Goal: Use online tool/utility: Utilize a website feature to perform a specific function

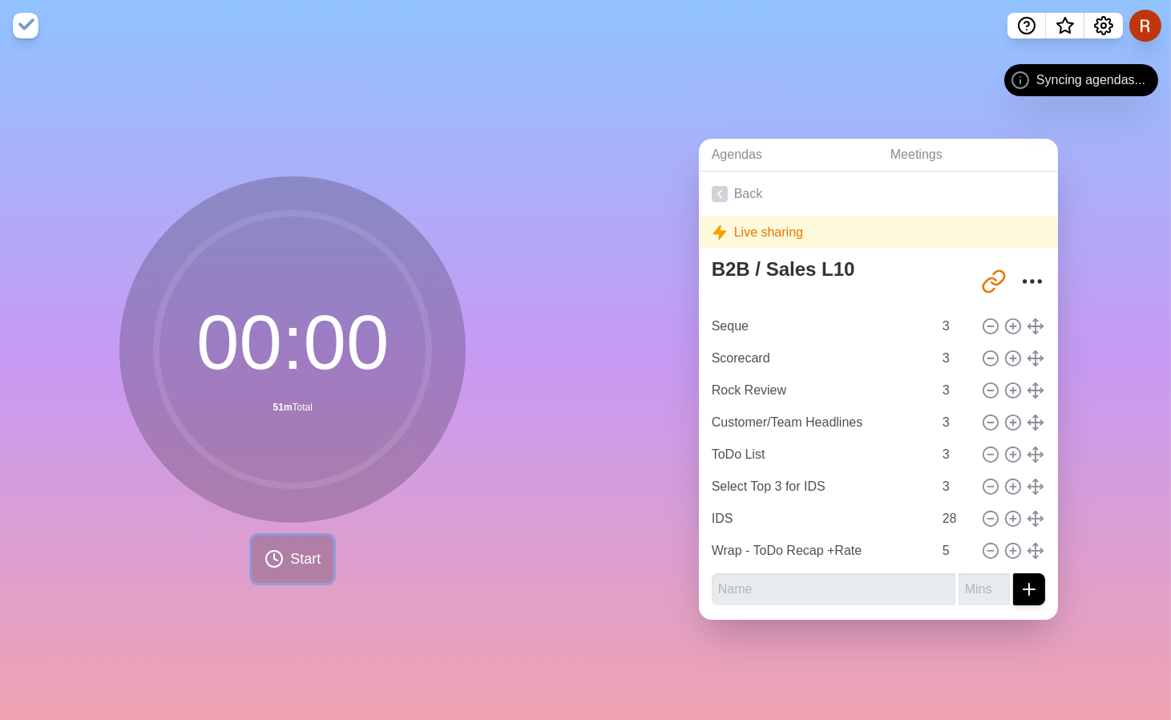
click at [309, 570] on span "Start" at bounding box center [305, 559] width 30 height 22
click at [286, 583] on button "Start" at bounding box center [293, 558] width 82 height 47
click at [279, 580] on button "Start" at bounding box center [293, 558] width 82 height 47
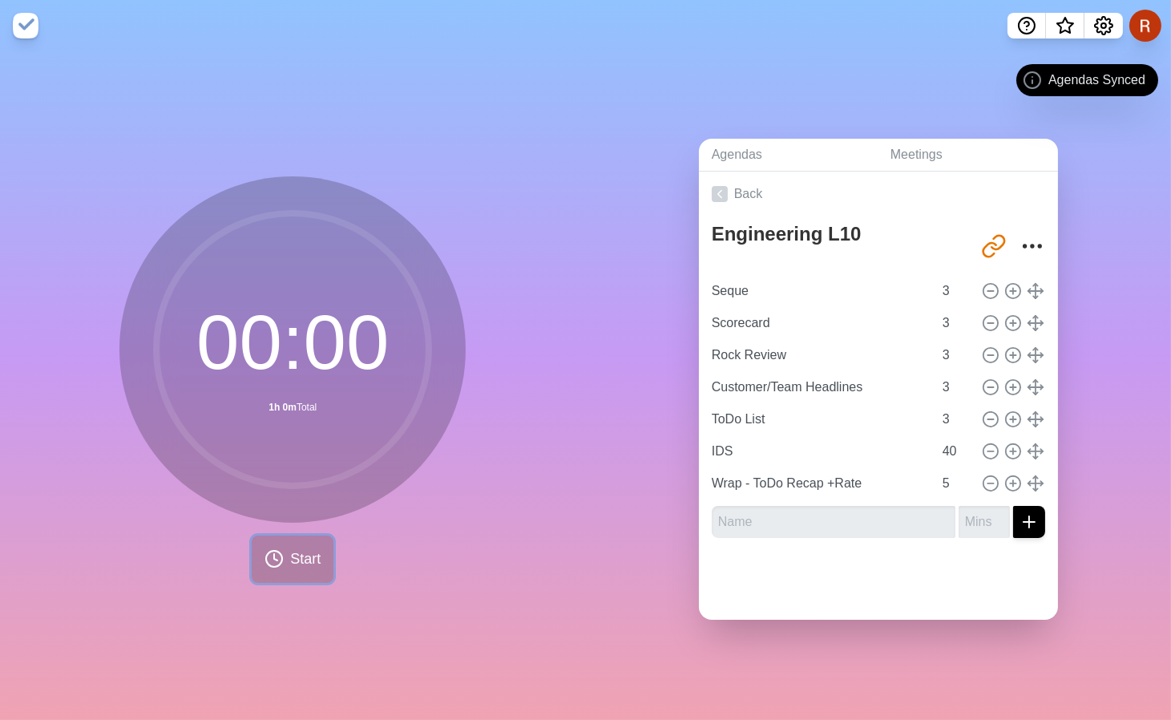
click at [321, 570] on span "Start" at bounding box center [305, 559] width 30 height 22
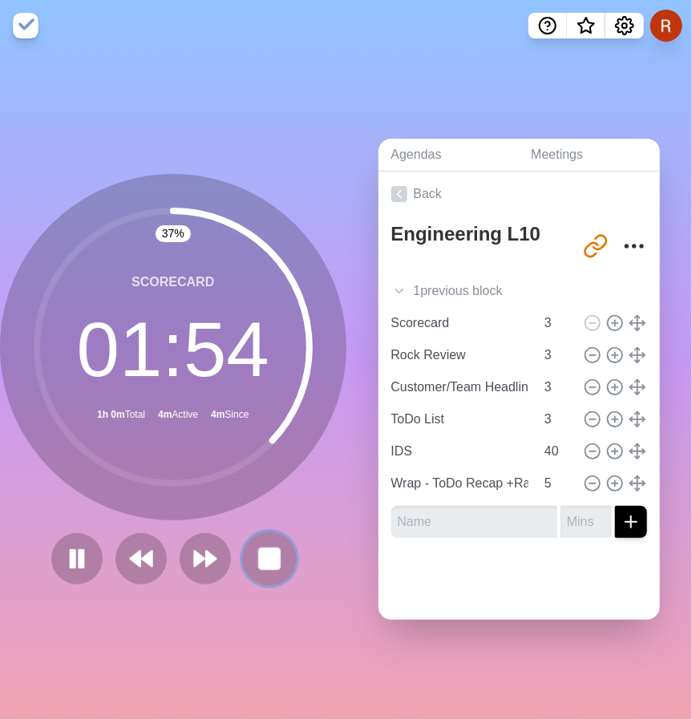
click at [283, 572] on icon at bounding box center [269, 558] width 27 height 27
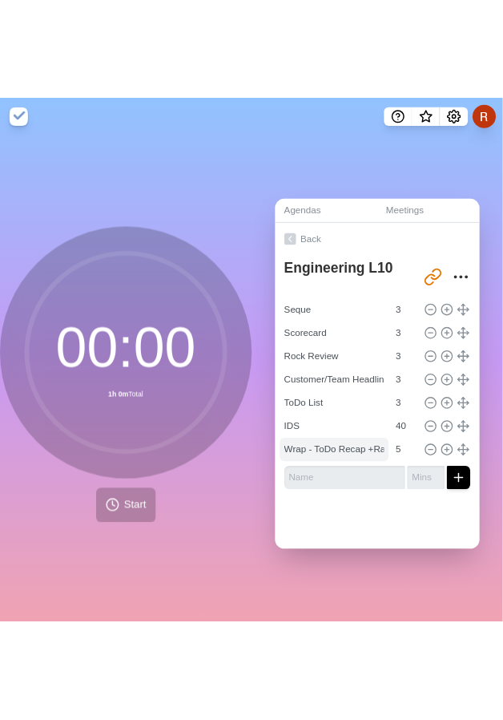
scroll to position [24, 0]
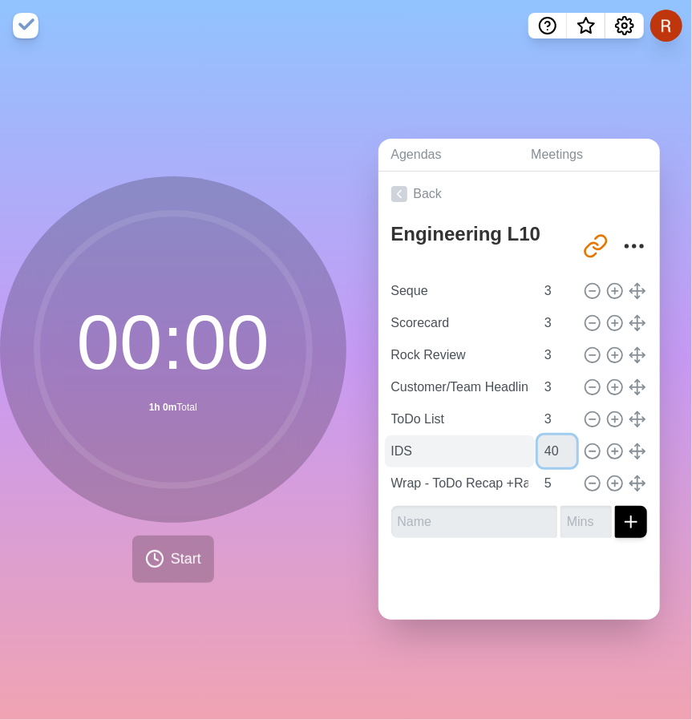
drag, startPoint x: 594, startPoint y: 498, endPoint x: 546, endPoint y: 498, distance: 48.1
click at [546, 467] on div "IDS 40" at bounding box center [519, 451] width 269 height 32
click at [301, 90] on div "00 : 00 55m Total Start" at bounding box center [173, 385] width 346 height 668
click at [428, 134] on div "Agendas Meetings Back Engineering L10 http://www.timeblocks.co/-OG5b6VLis0rgAsX…" at bounding box center [519, 385] width 346 height 668
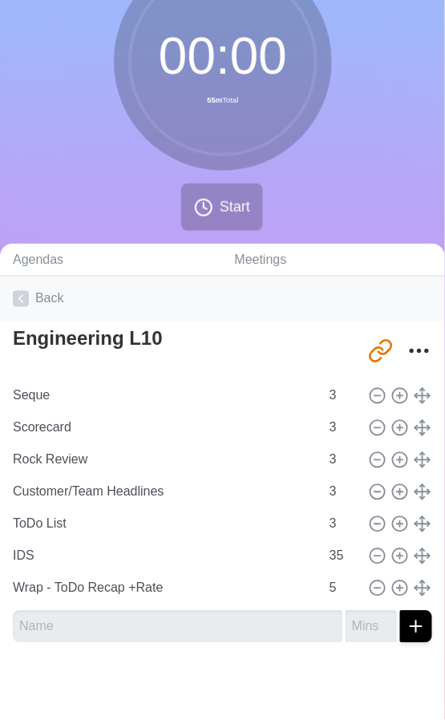
scroll to position [298, 0]
click at [323, 540] on input "35" at bounding box center [342, 556] width 38 height 32
click at [252, 656] on div at bounding box center [222, 688] width 445 height 64
drag, startPoint x: 288, startPoint y: 490, endPoint x: 261, endPoint y: 487, distance: 26.6
click at [261, 540] on div "IDS 33" at bounding box center [222, 556] width 432 height 32
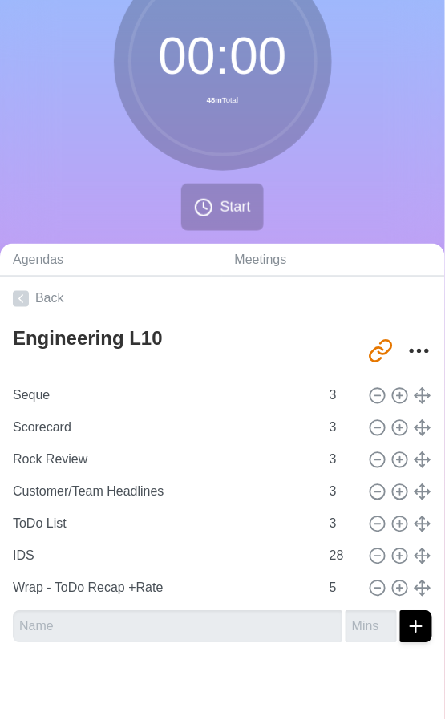
click at [210, 667] on div at bounding box center [222, 688] width 445 height 64
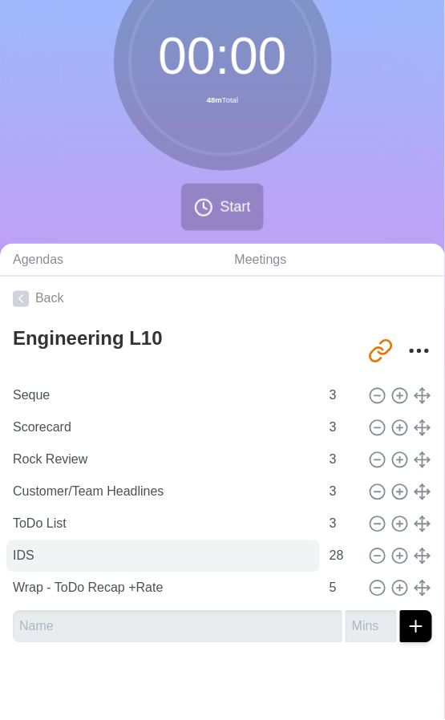
scroll to position [198, 0]
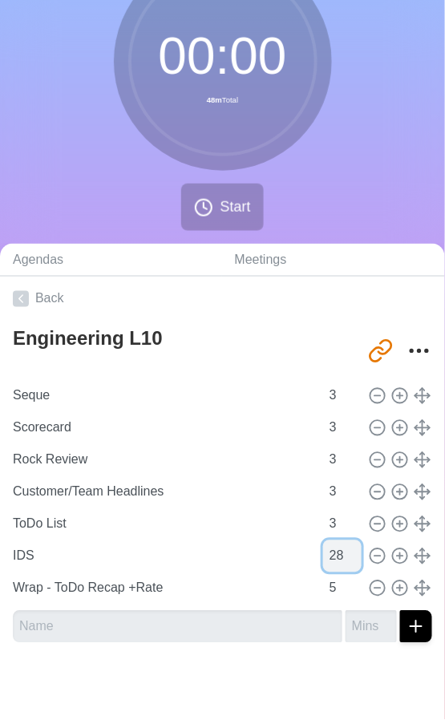
drag, startPoint x: 293, startPoint y: 589, endPoint x: 277, endPoint y: 589, distance: 16.0
click at [323, 572] on input "28" at bounding box center [342, 556] width 38 height 32
type input "25"
click at [329, 135] on div "00 : 00 48m Total Start" at bounding box center [222, 98] width 445 height 291
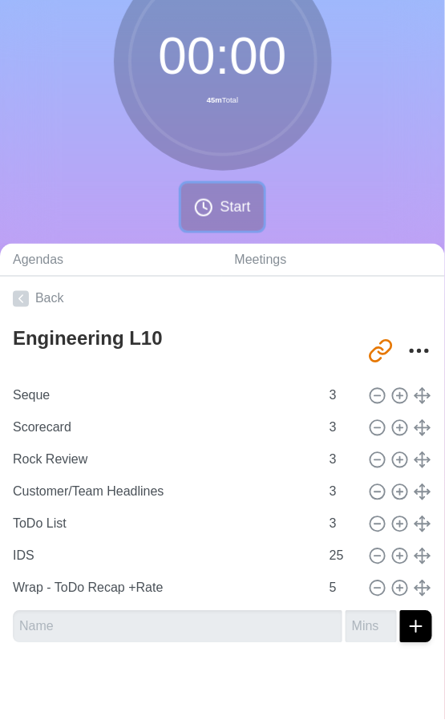
click at [224, 204] on span "Start" at bounding box center [235, 207] width 30 height 22
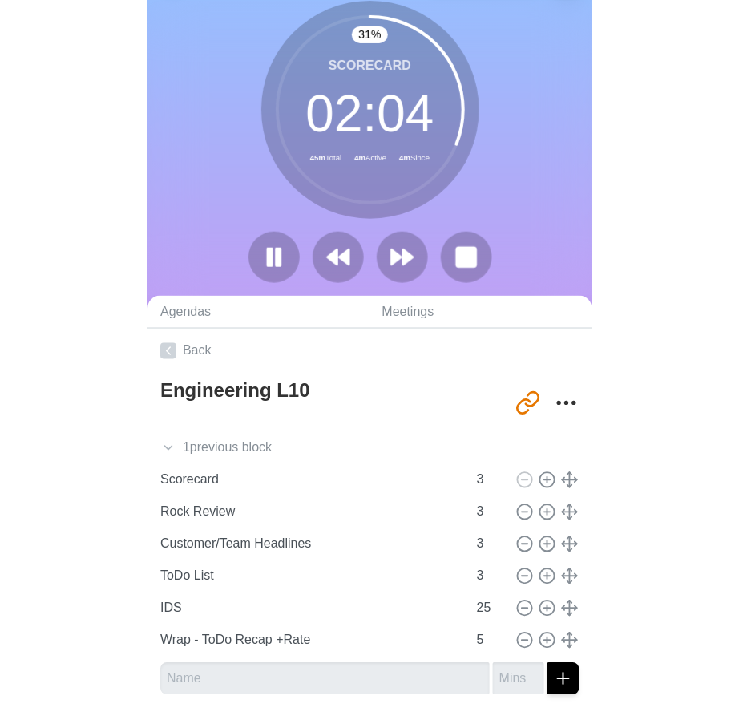
scroll to position [0, 0]
